Goal: Find specific page/section: Find specific page/section

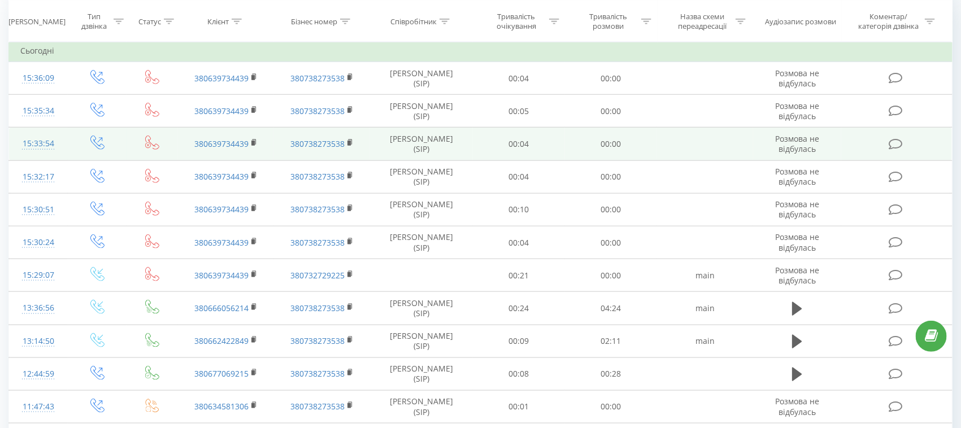
scroll to position [494, 0]
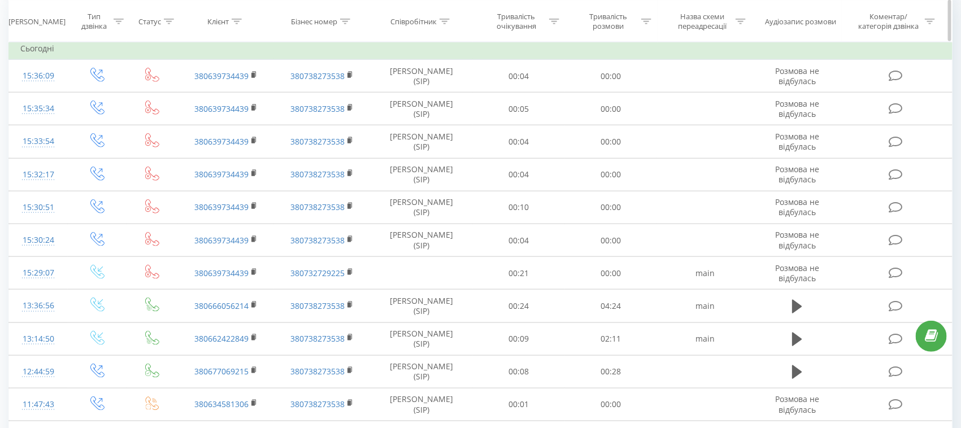
drag, startPoint x: 239, startPoint y: 21, endPoint x: 238, endPoint y: 32, distance: 10.2
click at [238, 21] on icon at bounding box center [237, 21] width 10 height 6
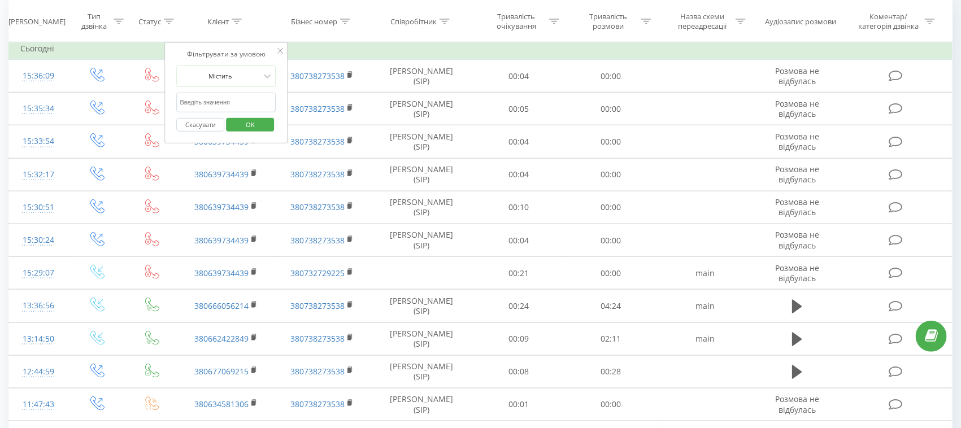
click at [227, 101] on input "text" at bounding box center [226, 103] width 99 height 20
paste input "0687169164"
type input "0687169164"
click at [261, 118] on span "OK" at bounding box center [250, 125] width 32 height 18
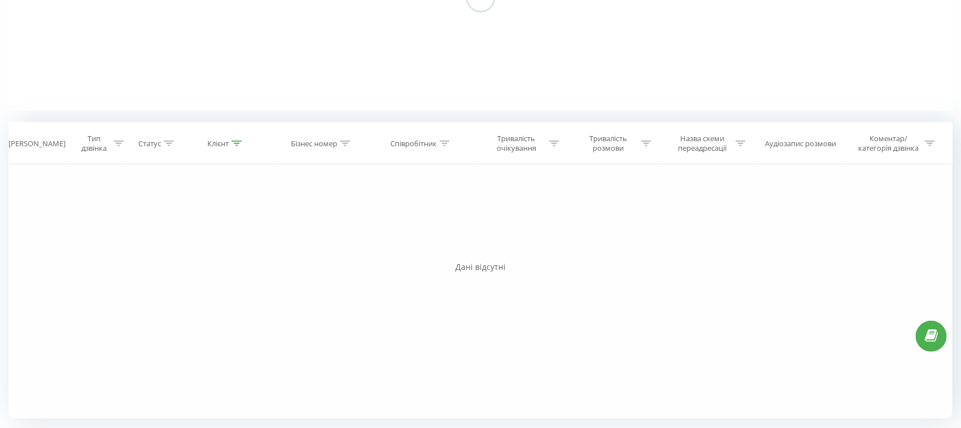
scroll to position [365, 0]
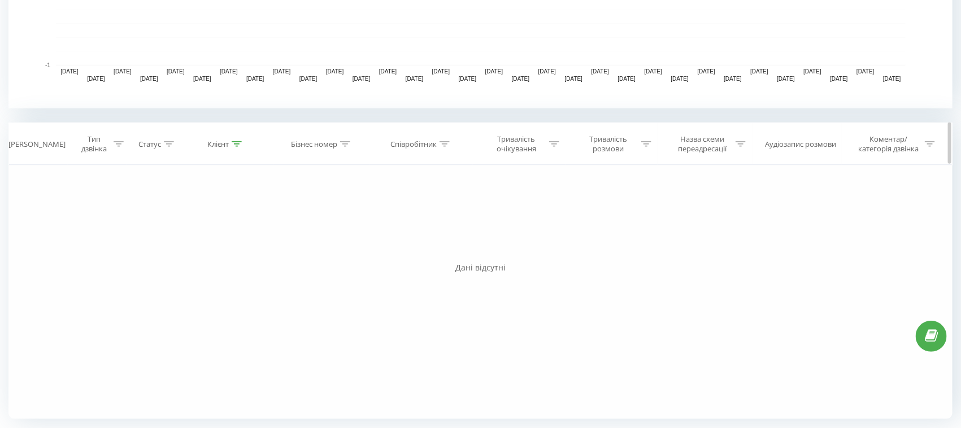
click at [236, 144] on icon at bounding box center [237, 144] width 10 height 6
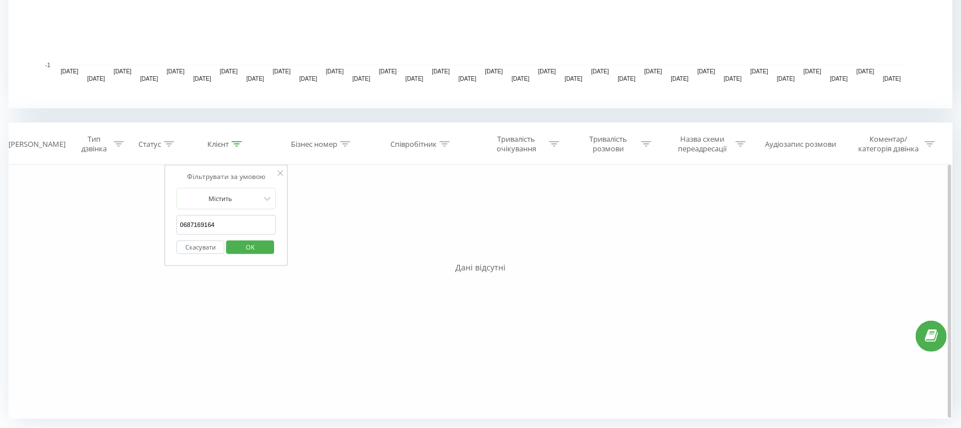
click at [198, 248] on button "Скасувати" at bounding box center [201, 248] width 48 height 14
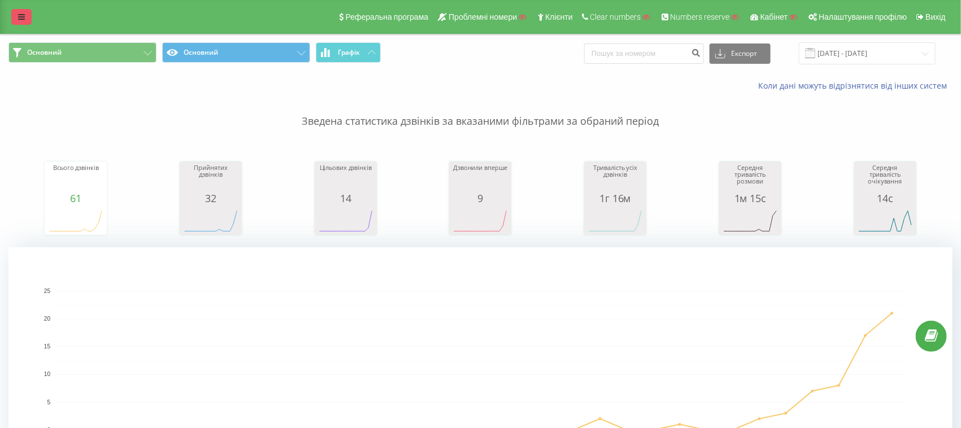
click at [25, 15] on link at bounding box center [21, 17] width 20 height 16
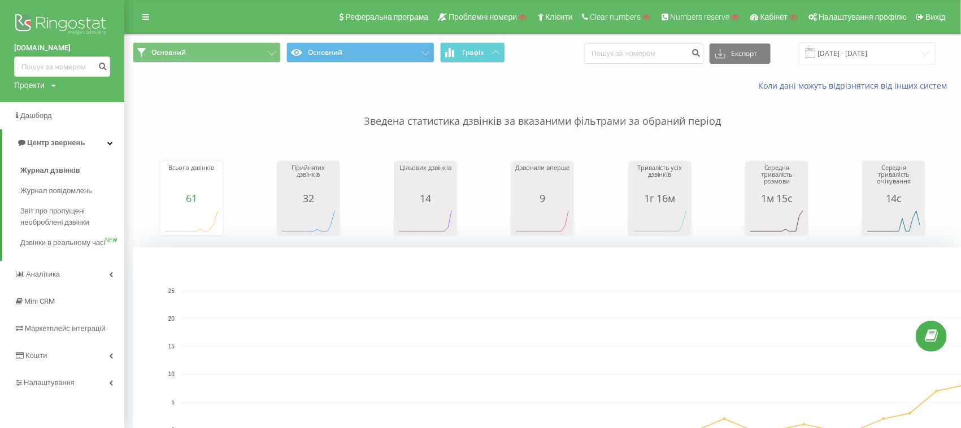
drag, startPoint x: 58, startPoint y: 20, endPoint x: 125, endPoint y: 5, distance: 69.3
click at [58, 20] on img at bounding box center [62, 25] width 96 height 28
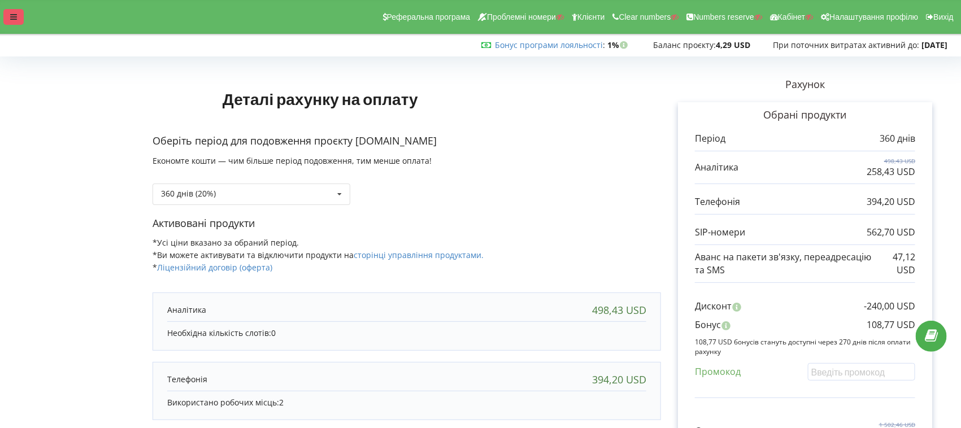
click at [11, 16] on icon at bounding box center [13, 17] width 7 height 8
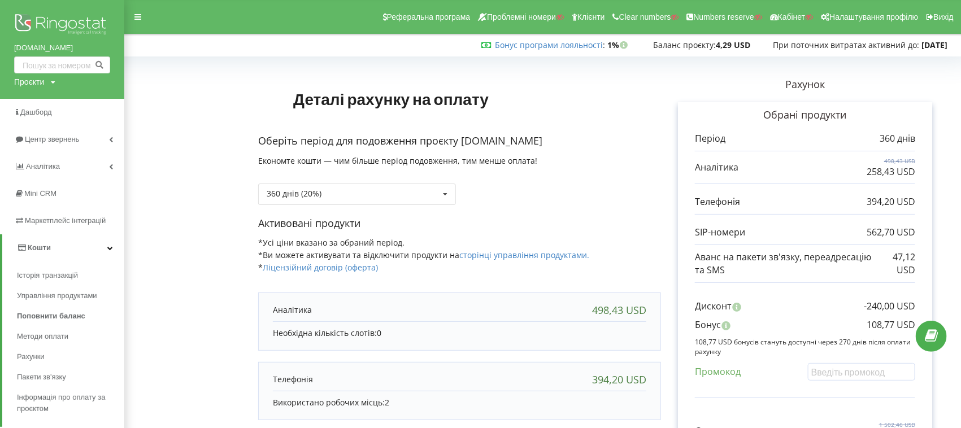
click at [30, 86] on div "Проєкти" at bounding box center [29, 81] width 30 height 11
click at [52, 102] on input "text" at bounding box center [49, 105] width 56 height 16
paste input "[DOMAIN_NAME]"
type input "[DOMAIN_NAME]"
click at [93, 110] on span "Пошук" at bounding box center [93, 106] width 20 height 10
